Goal: Task Accomplishment & Management: Manage account settings

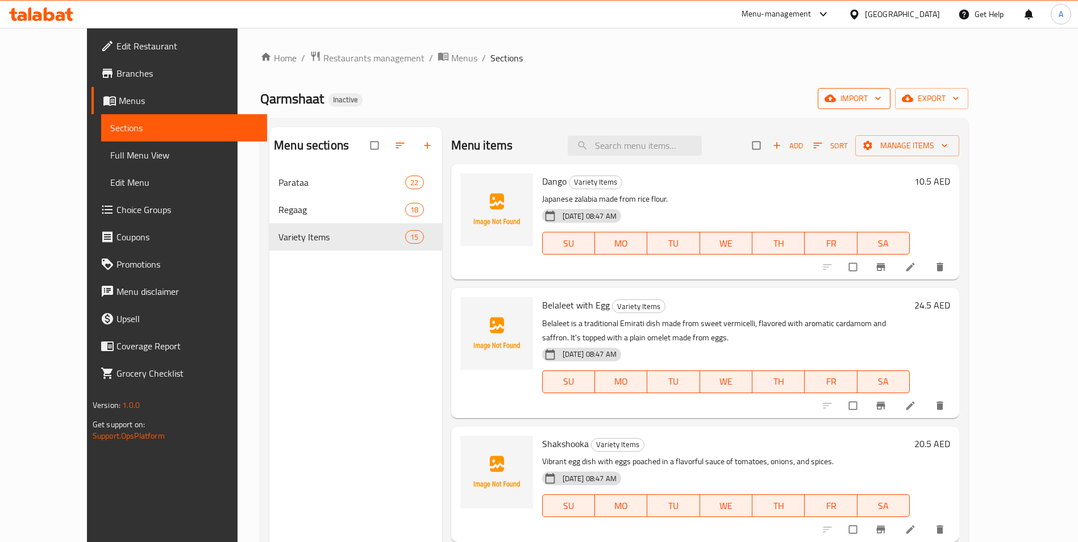
click at [881, 103] on span "import" at bounding box center [853, 98] width 55 height 14
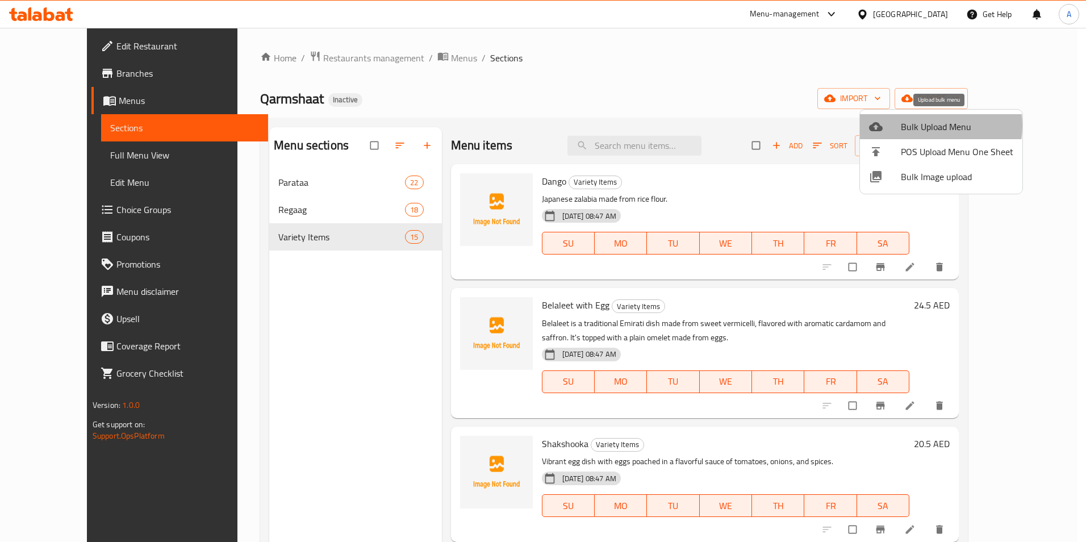
click at [918, 126] on span "Bulk Upload Menu" at bounding box center [957, 127] width 112 height 14
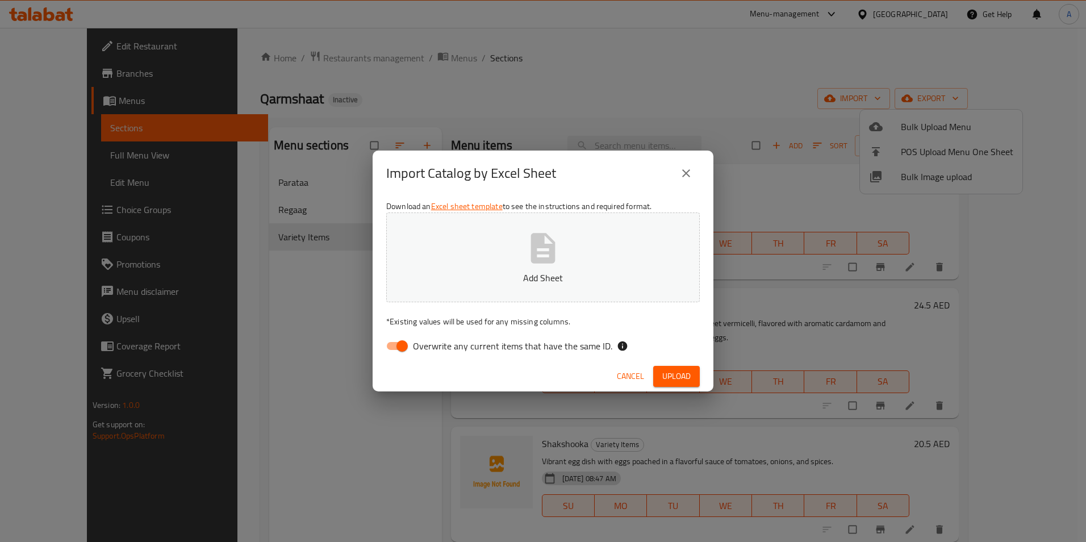
click at [375, 351] on div "Download an Excel sheet template to see the instructions and required format. A…" at bounding box center [543, 278] width 341 height 165
click at [402, 344] on input "Overwrite any current items that have the same ID." at bounding box center [402, 346] width 65 height 22
checkbox input "false"
click at [693, 379] on button "Upload" at bounding box center [676, 376] width 47 height 21
click at [692, 379] on button "Upload" at bounding box center [676, 376] width 47 height 21
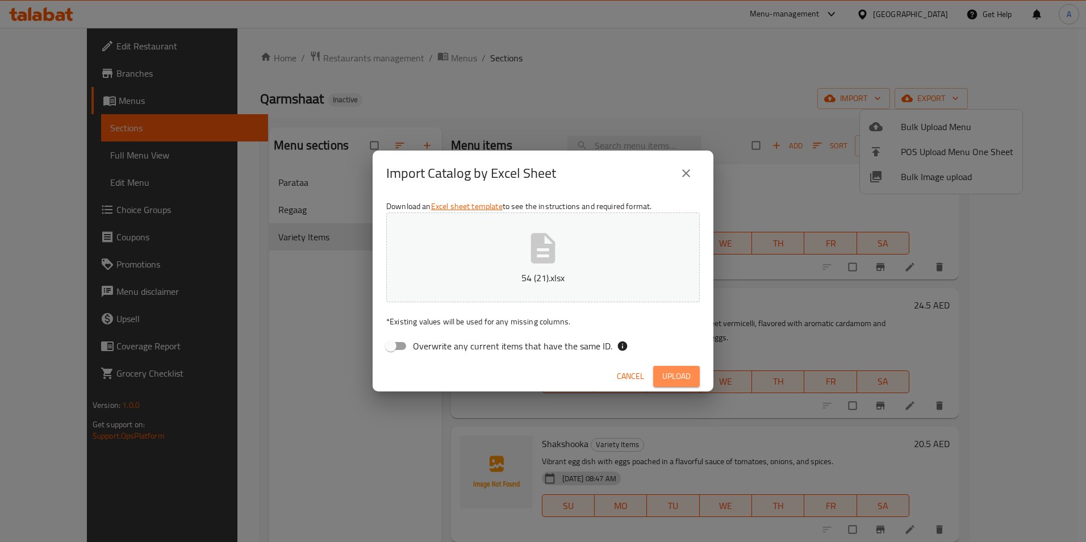
click at [679, 382] on span "Upload" at bounding box center [676, 376] width 28 height 14
click at [679, 379] on span "Upload" at bounding box center [676, 376] width 28 height 14
click at [629, 373] on span "Cancel" at bounding box center [630, 376] width 27 height 14
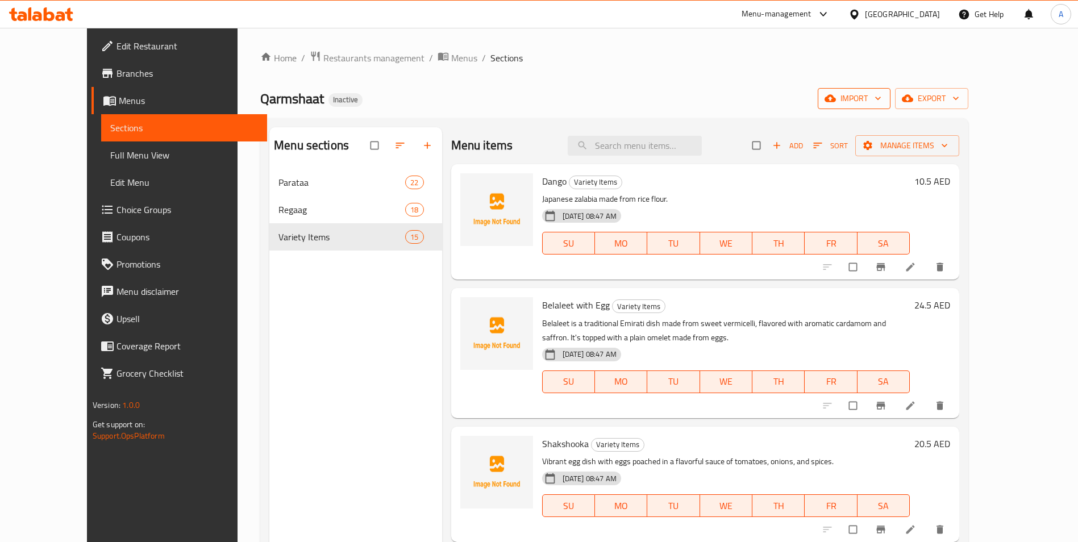
click at [836, 98] on icon "button" at bounding box center [829, 98] width 11 height 11
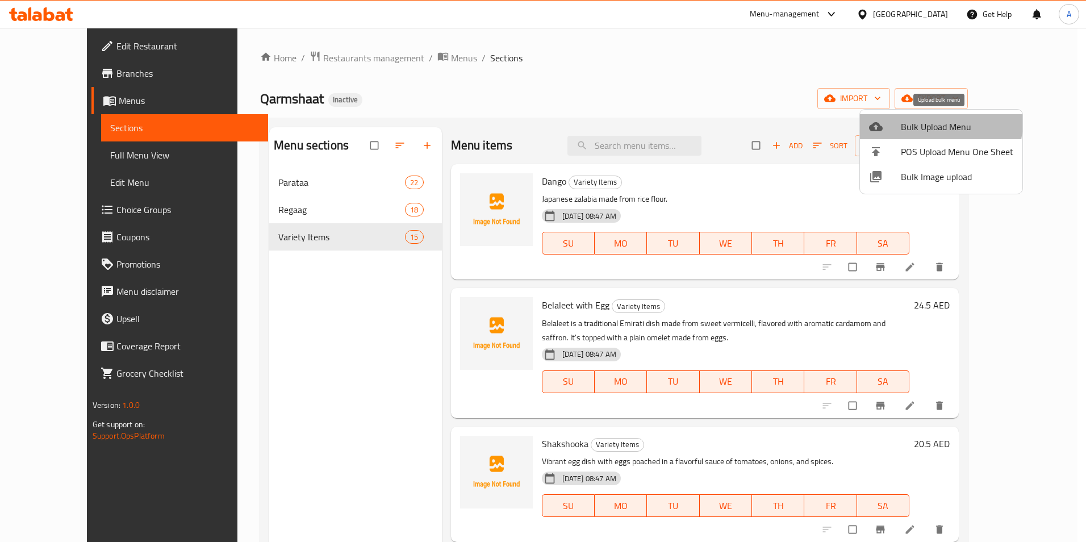
click at [908, 120] on span "Bulk Upload Menu" at bounding box center [957, 127] width 112 height 14
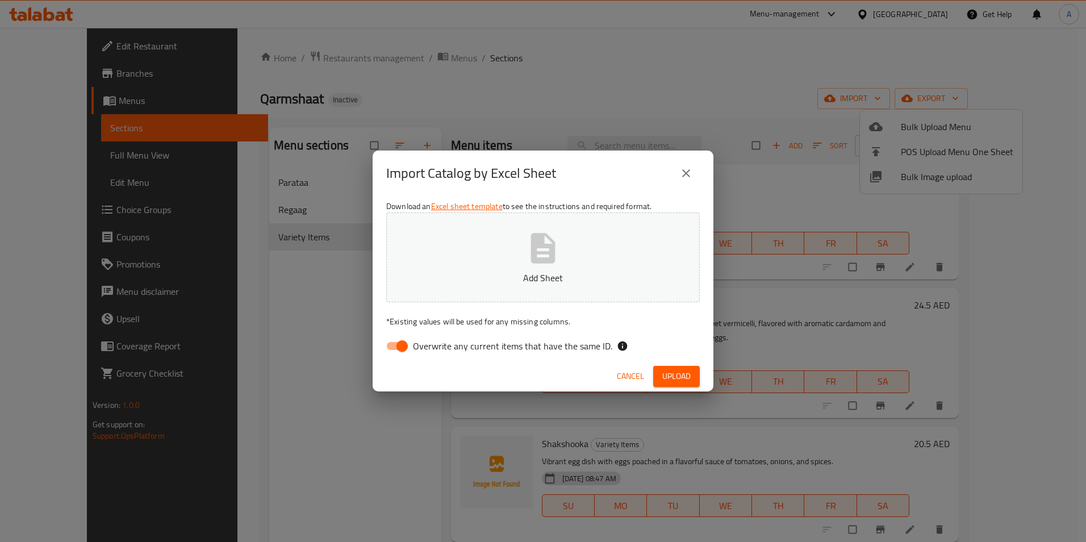
drag, startPoint x: 403, startPoint y: 350, endPoint x: 1044, endPoint y: 130, distance: 677.7
click at [404, 350] on input "Overwrite any current items that have the same ID." at bounding box center [402, 346] width 65 height 22
checkbox input "false"
click at [680, 370] on span "Upload" at bounding box center [676, 376] width 28 height 14
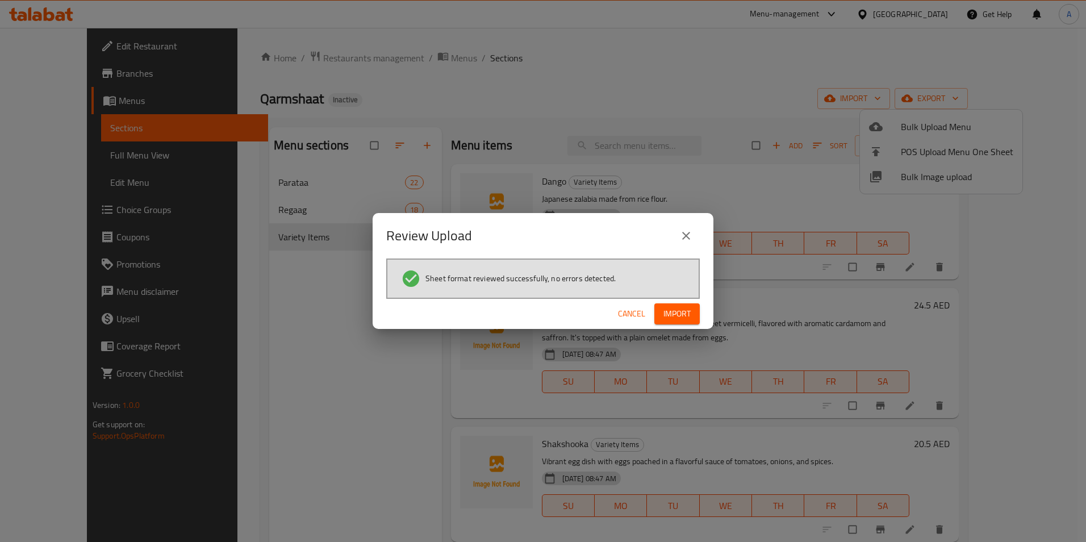
click at [673, 314] on span "Import" at bounding box center [676, 314] width 27 height 14
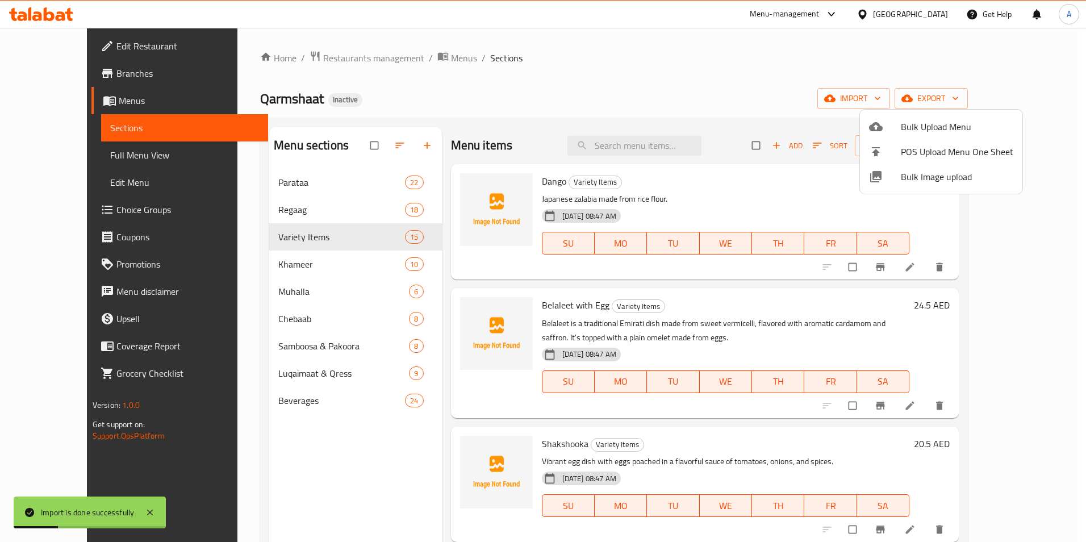
click at [654, 149] on div at bounding box center [543, 271] width 1086 height 542
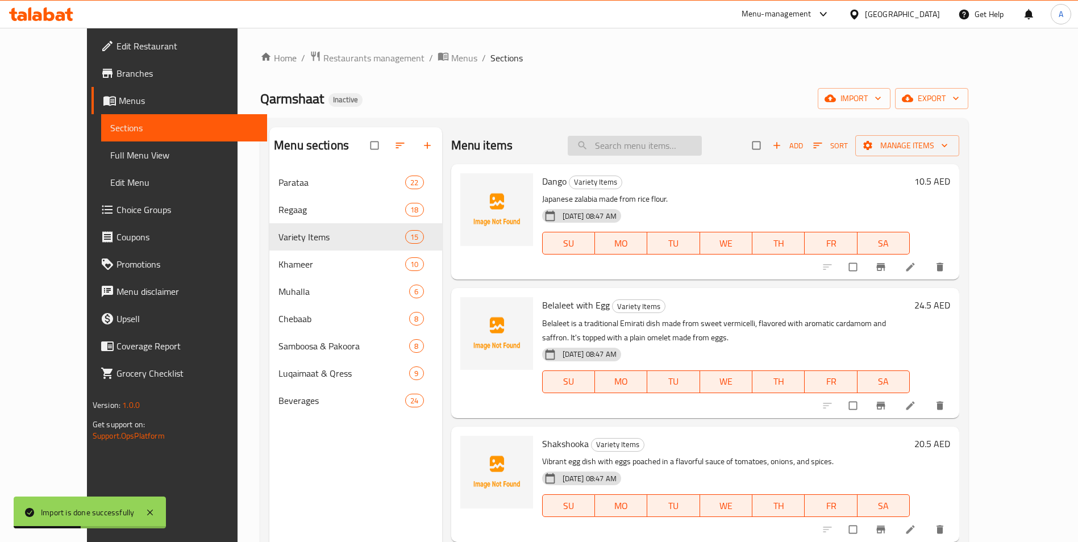
drag, startPoint x: 654, startPoint y: 148, endPoint x: 641, endPoint y: 148, distance: 13.6
click at [654, 147] on input "search" at bounding box center [634, 146] width 134 height 20
paste input "Muhalla Suger & ghee"
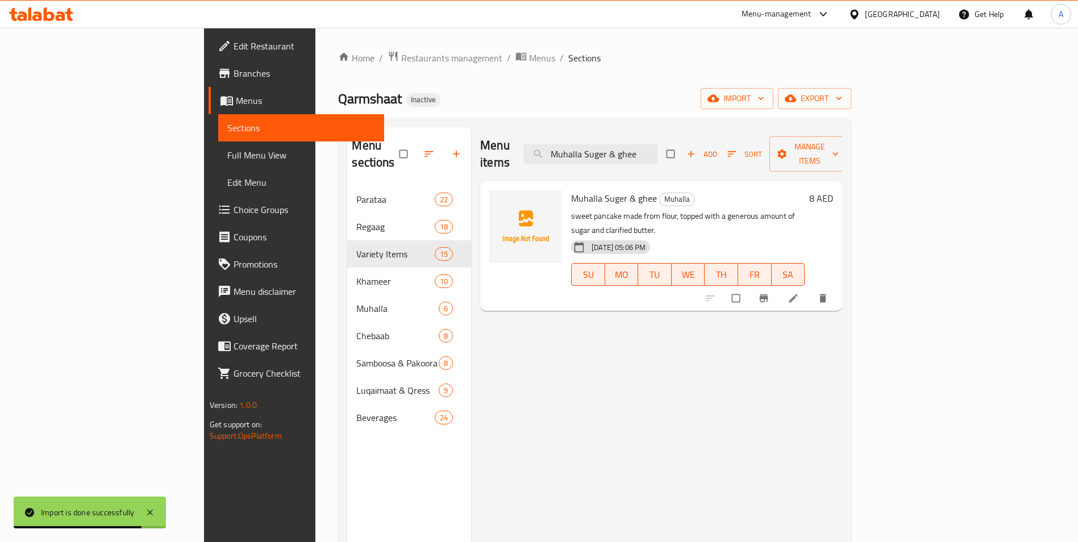
click at [830, 293] on span "delete" at bounding box center [824, 298] width 14 height 11
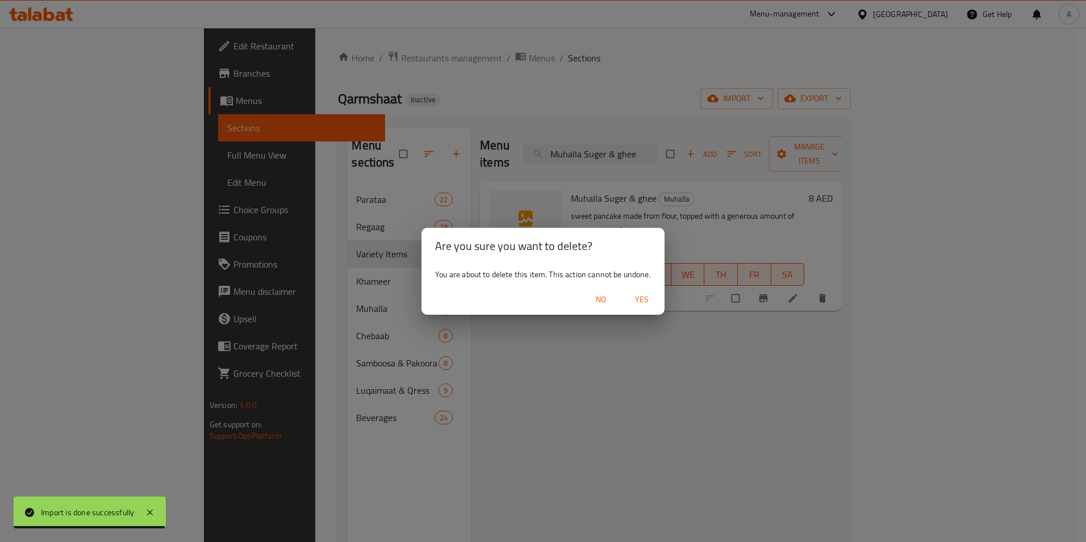
click at [642, 302] on span "Yes" at bounding box center [641, 300] width 27 height 14
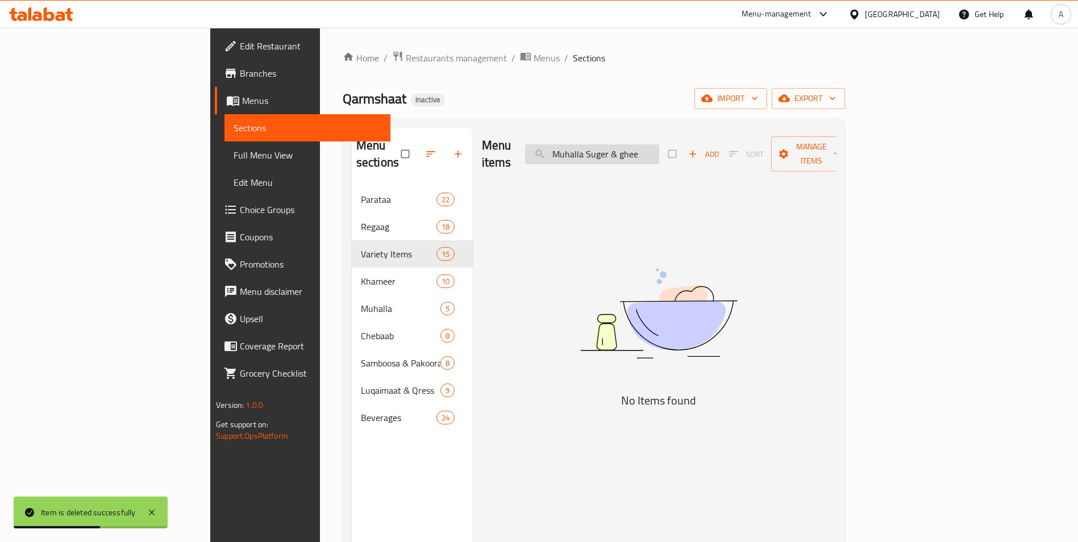
click at [659, 144] on input "Muhalla Suger & ghee" at bounding box center [592, 154] width 134 height 20
paste input "Laban Up"
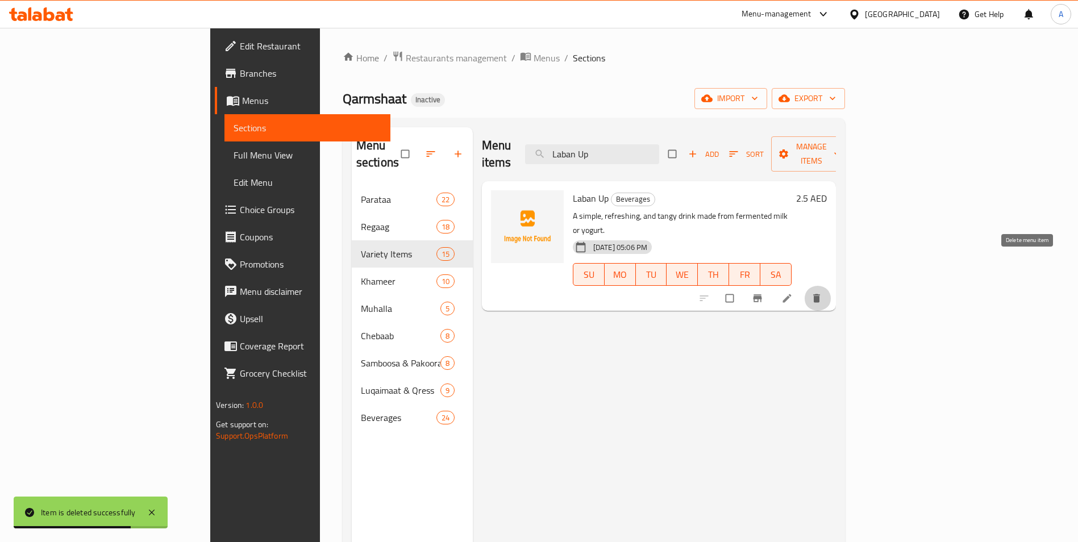
click at [822, 293] on icon "delete" at bounding box center [816, 298] width 11 height 11
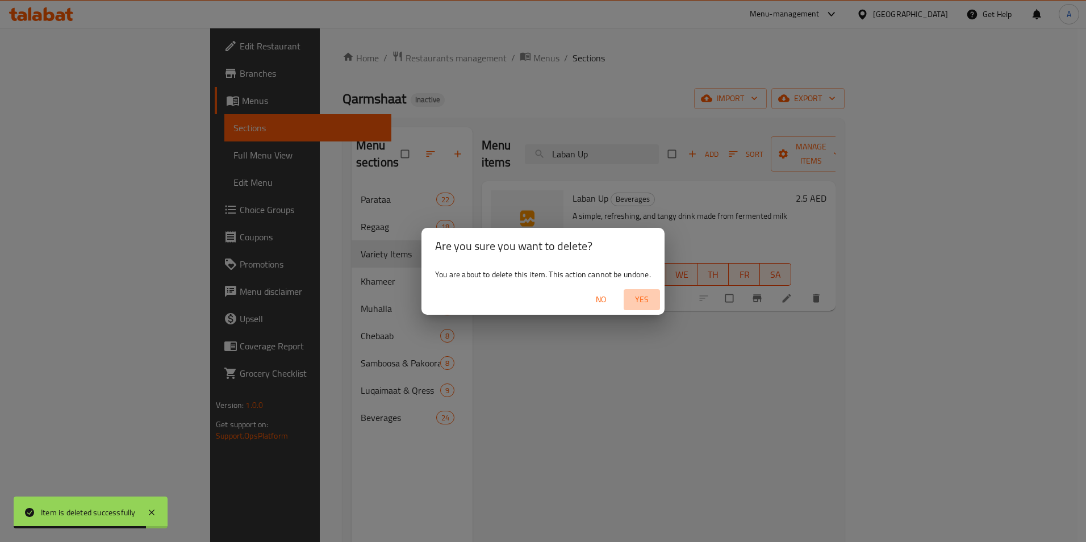
click at [644, 300] on span "Yes" at bounding box center [641, 300] width 27 height 14
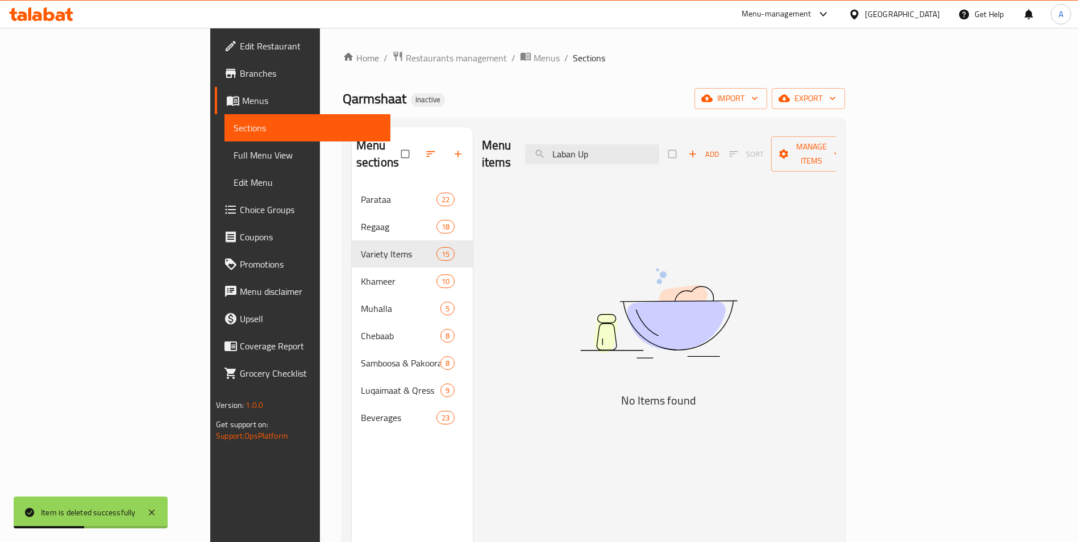
click at [663, 157] on div "Menu items Laban Up Add Sort Manage items" at bounding box center [659, 154] width 354 height 54
click at [659, 151] on input "Laban Up" at bounding box center [592, 154] width 134 height 20
paste input "Dalaa Qawha / karak"
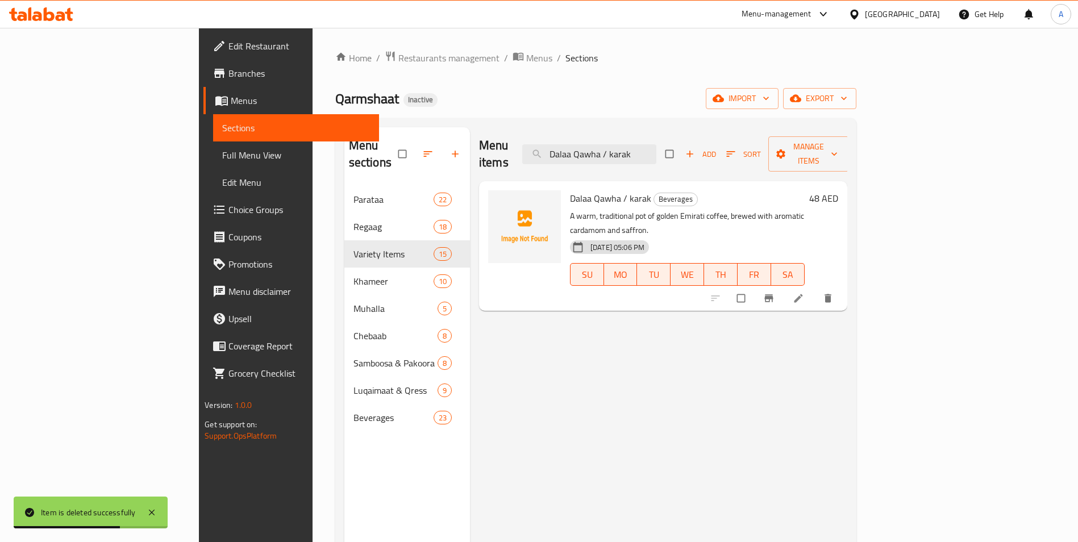
type input "Dalaa Qawha / karak"
click at [842, 286] on div at bounding box center [773, 298] width 140 height 25
click at [833, 293] on icon "delete" at bounding box center [827, 298] width 11 height 11
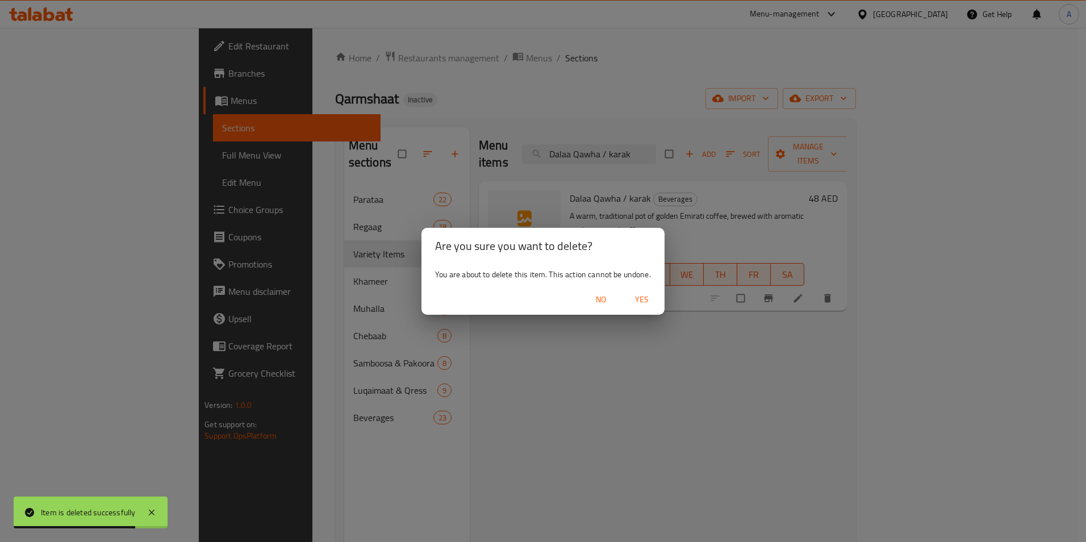
click at [644, 293] on span "Yes" at bounding box center [641, 300] width 27 height 14
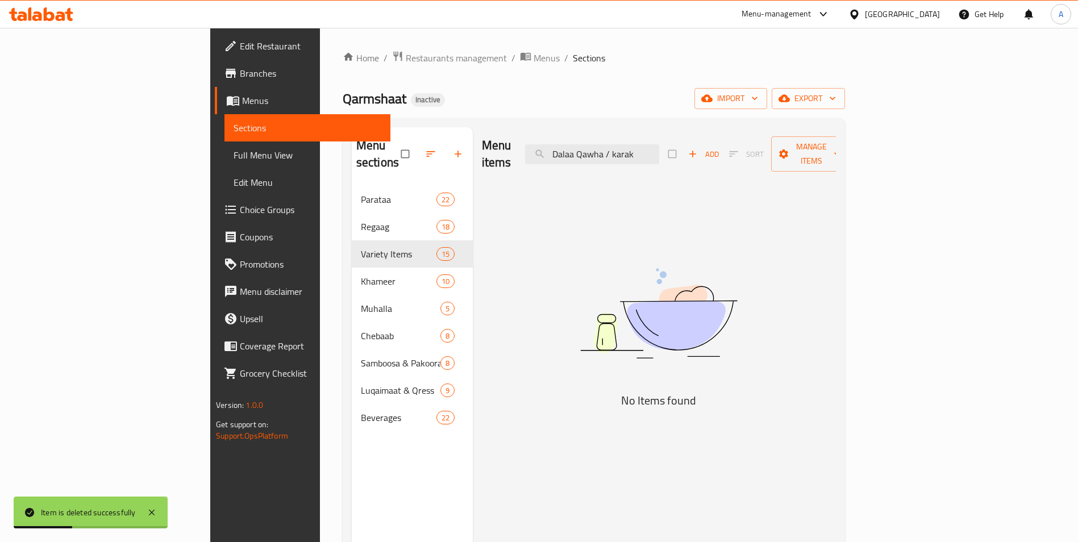
click at [233, 154] on span "Full Menu View" at bounding box center [307, 155] width 148 height 14
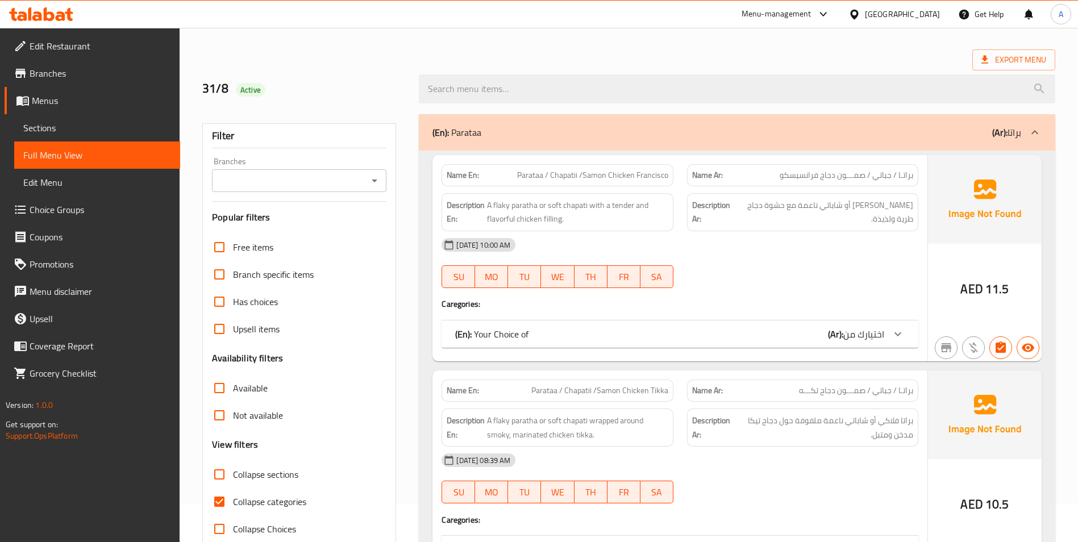
scroll to position [57, 0]
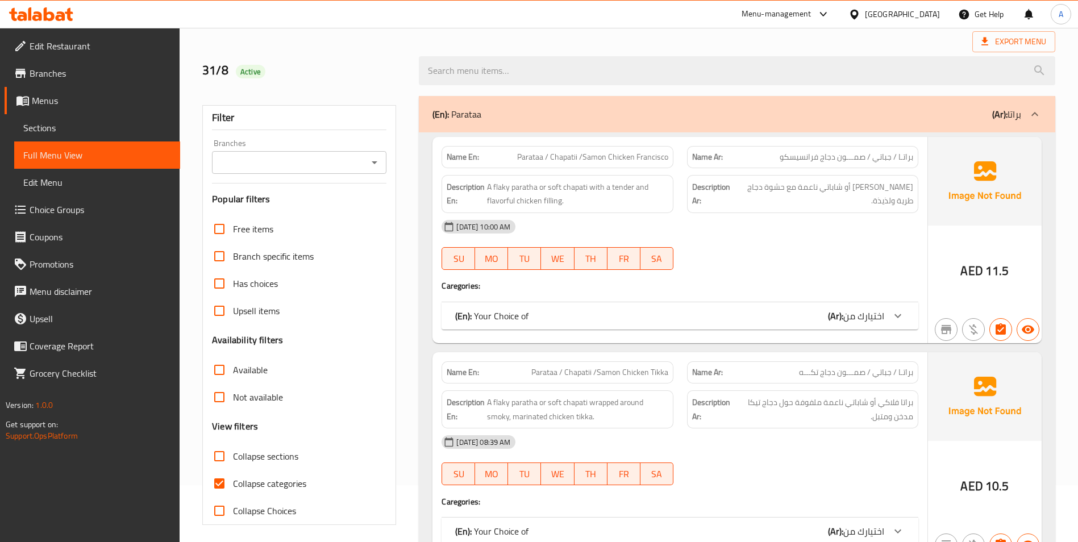
drag, startPoint x: 529, startPoint y: 106, endPoint x: 48, endPoint y: 92, distance: 481.9
click at [529, 105] on div "(En): Parataa (Ar): براتا" at bounding box center [737, 114] width 636 height 36
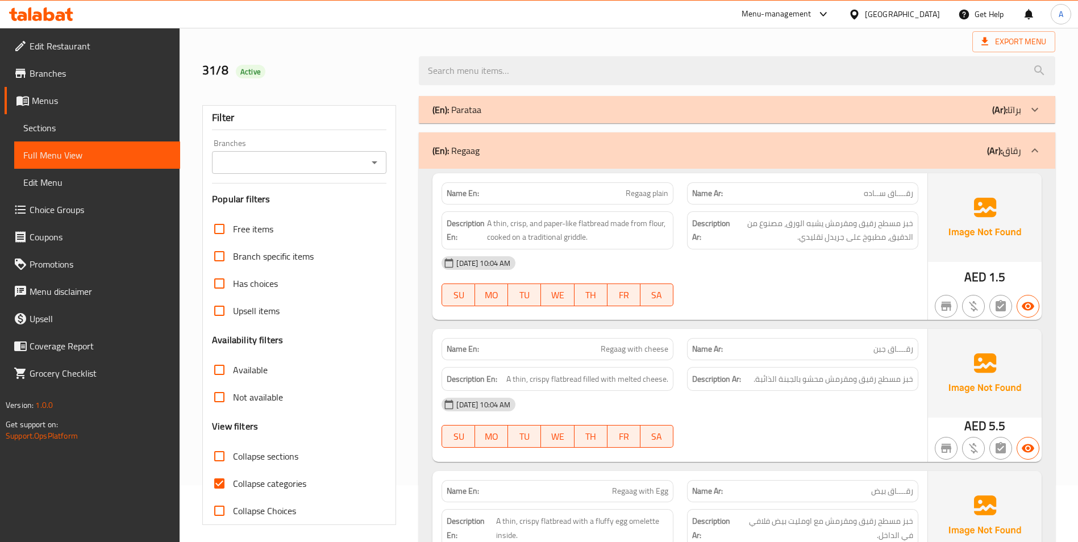
click at [614, 150] on div "(En): Regaag (Ar): رقاق" at bounding box center [726, 151] width 588 height 14
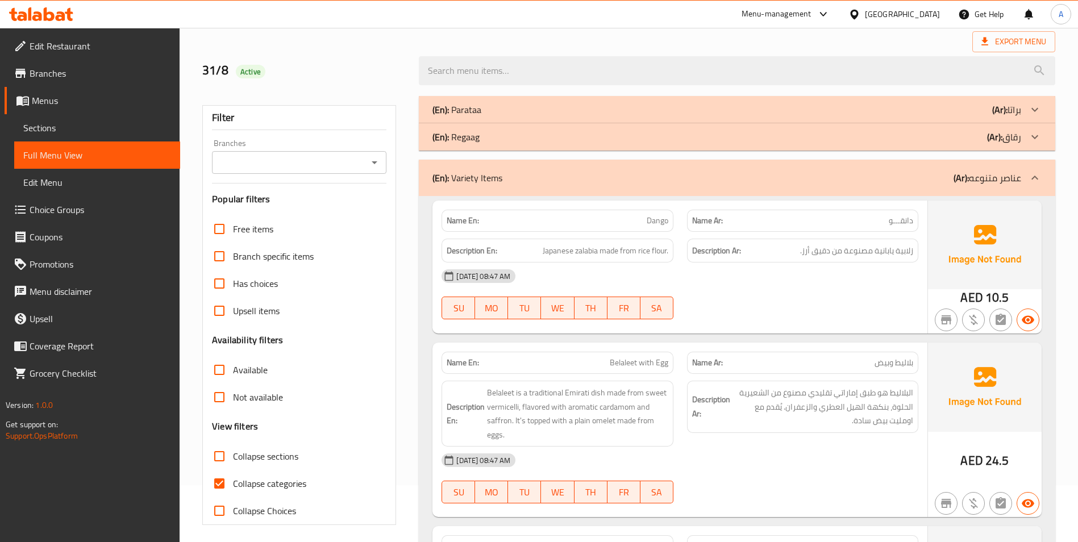
click at [555, 183] on div "(En): Variety Items (Ar): عناصر متنوعه" at bounding box center [726, 178] width 588 height 14
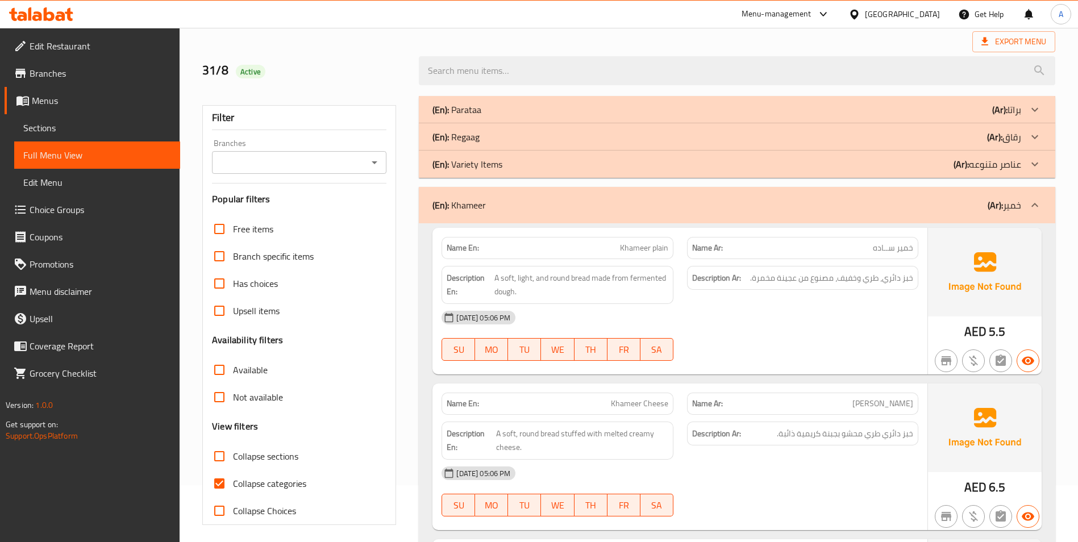
scroll to position [114, 0]
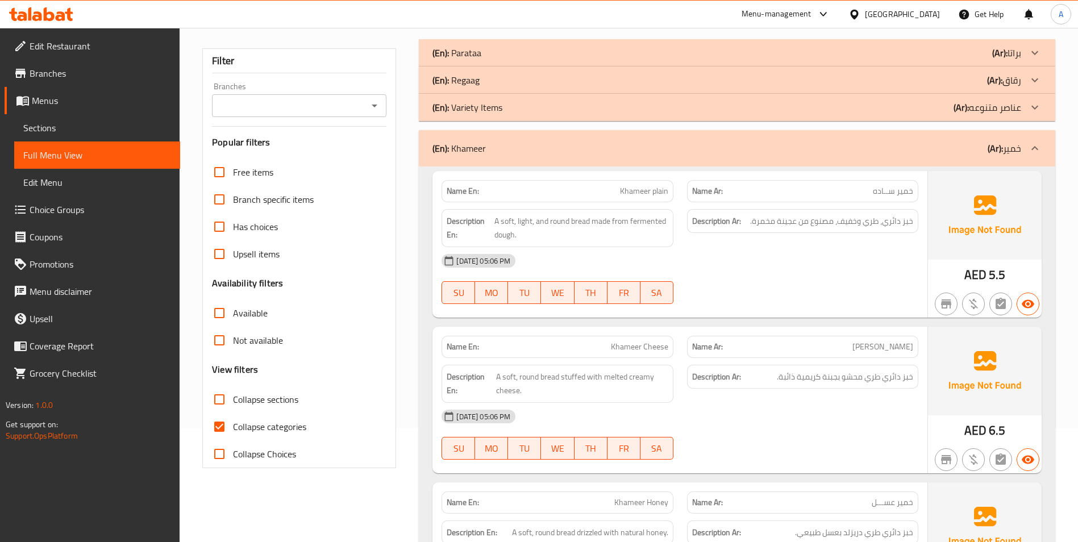
click at [245, 422] on span "Collapse categories" at bounding box center [269, 427] width 73 height 14
click at [233, 422] on input "Collapse categories" at bounding box center [219, 426] width 27 height 27
checkbox input "false"
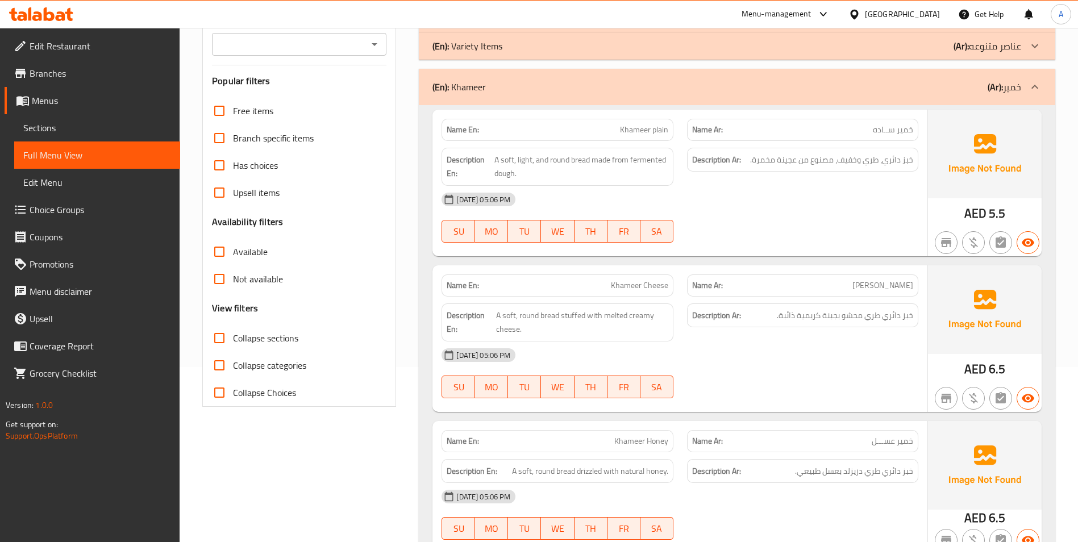
scroll to position [0, 0]
